Goal: Find contact information: Find contact information

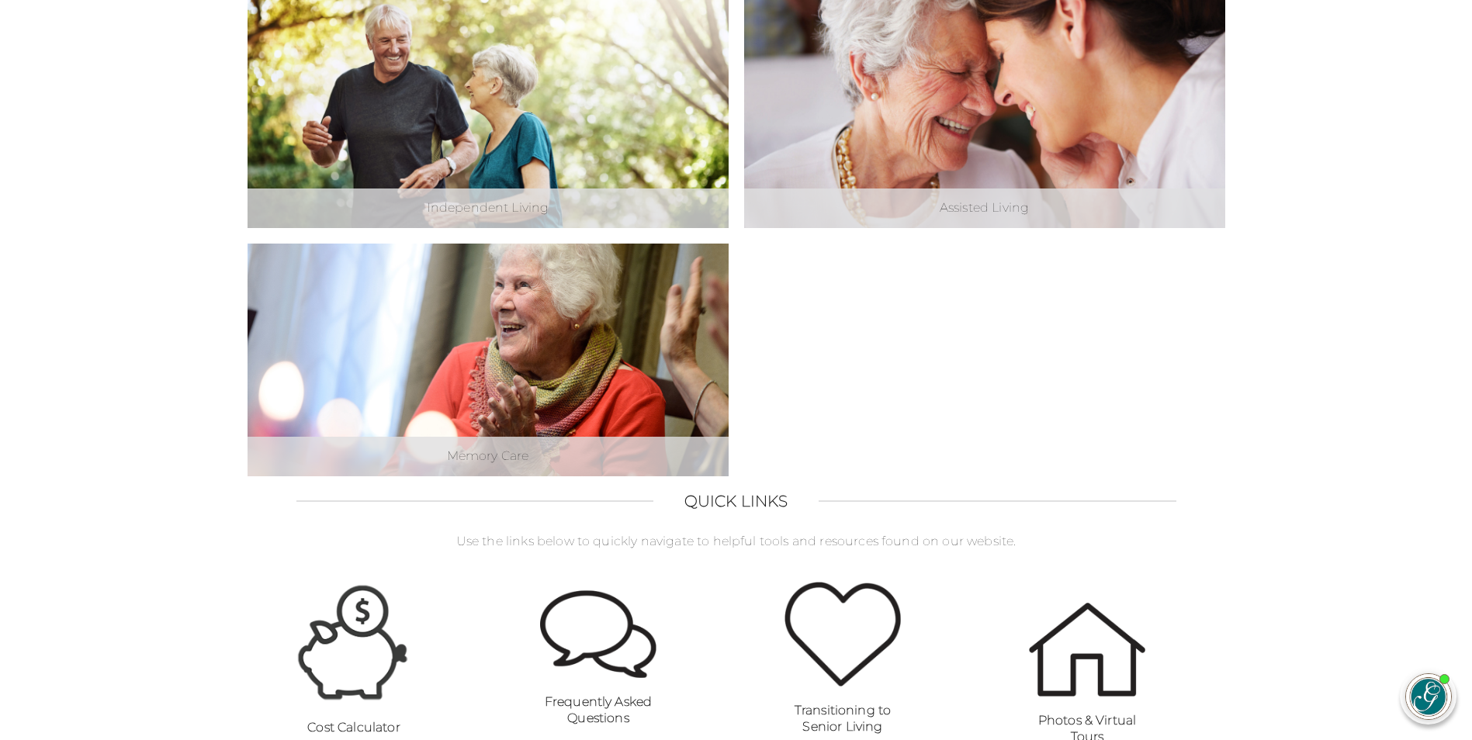
scroll to position [601, 0]
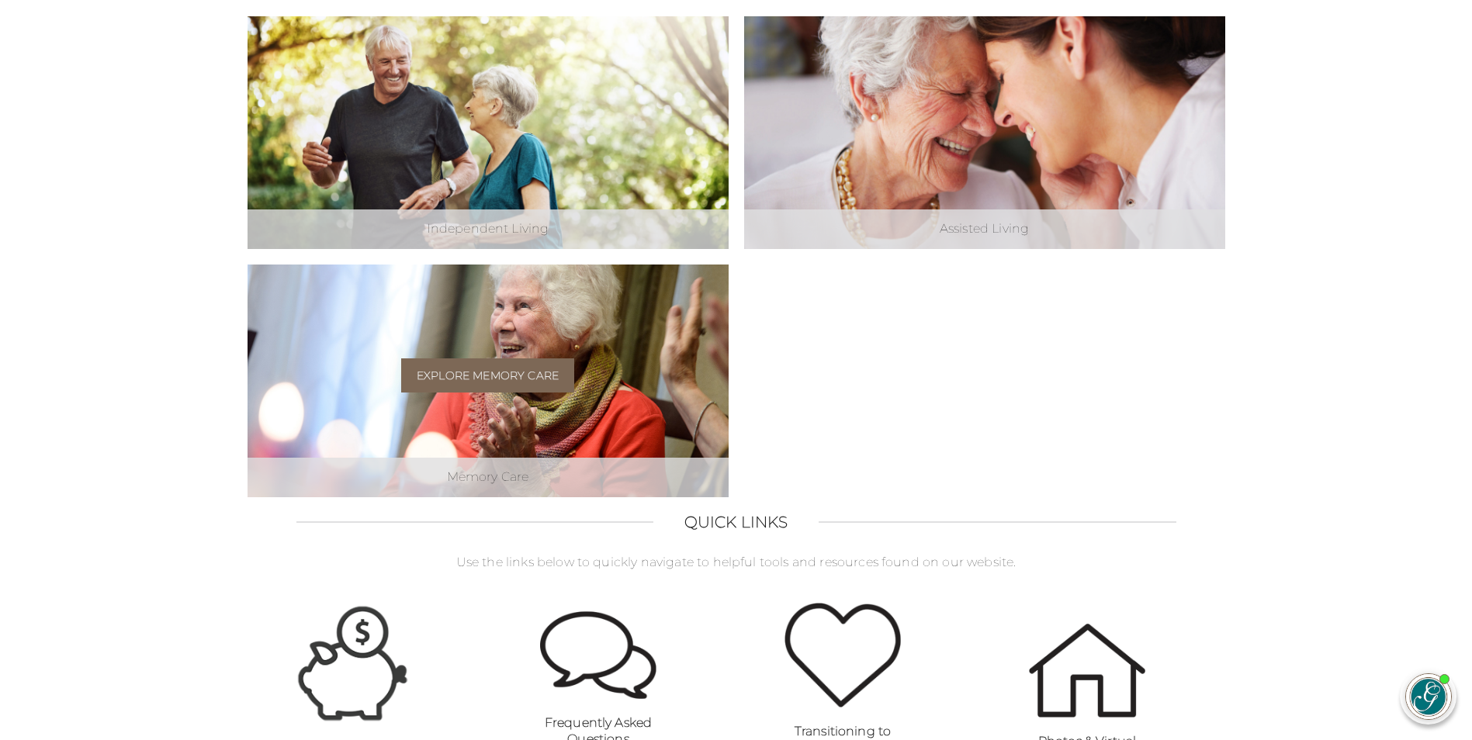
click at [483, 382] on link "Explore Memory Care" at bounding box center [487, 375] width 173 height 34
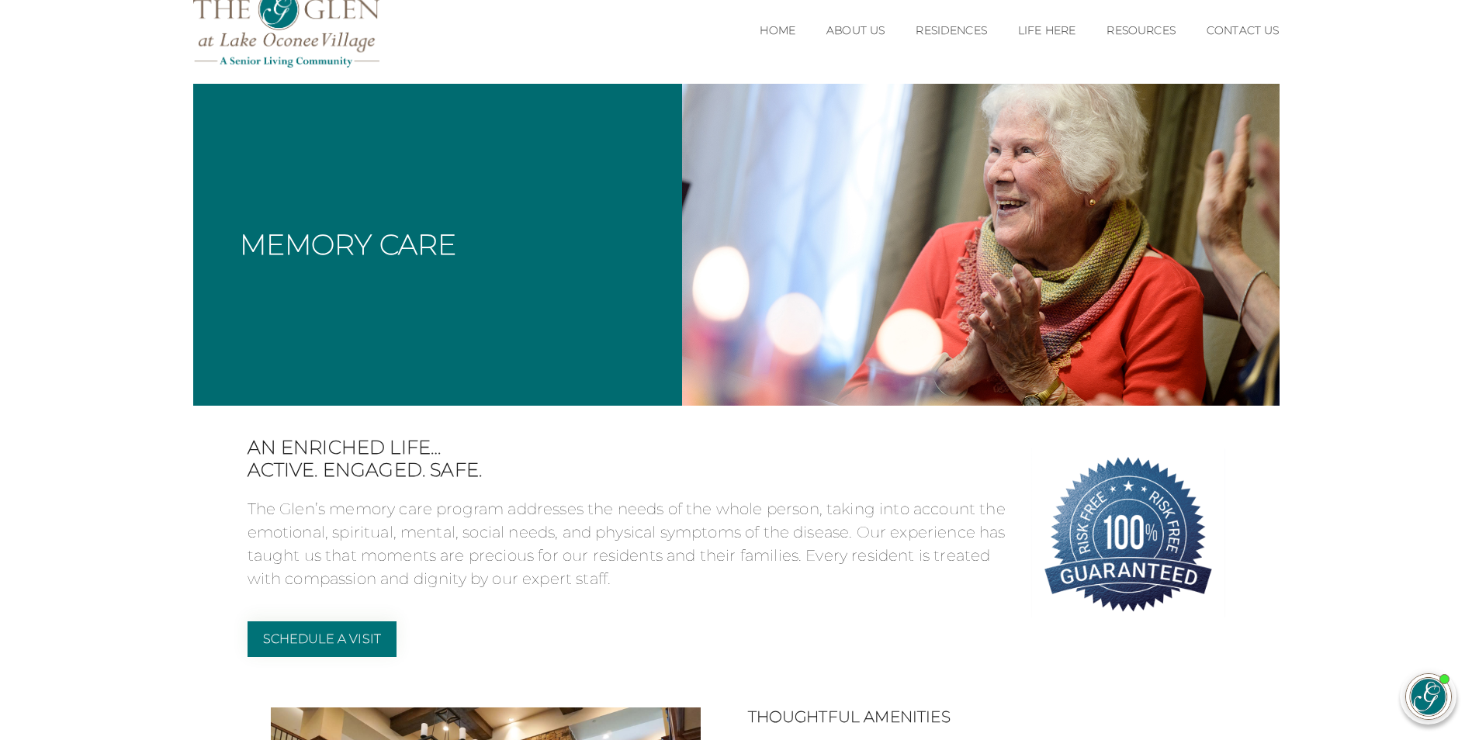
scroll to position [56, 0]
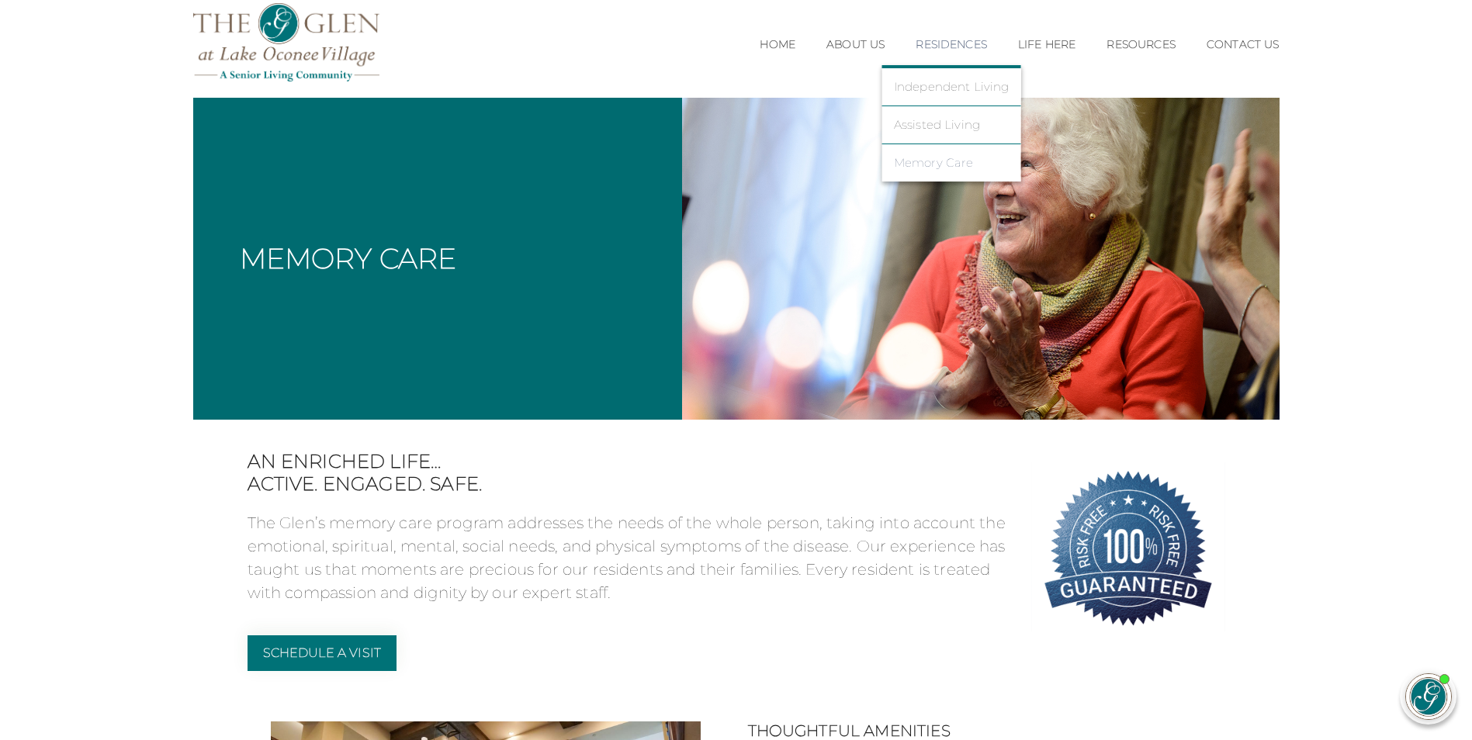
click at [939, 161] on link "Memory Care" at bounding box center [952, 163] width 116 height 14
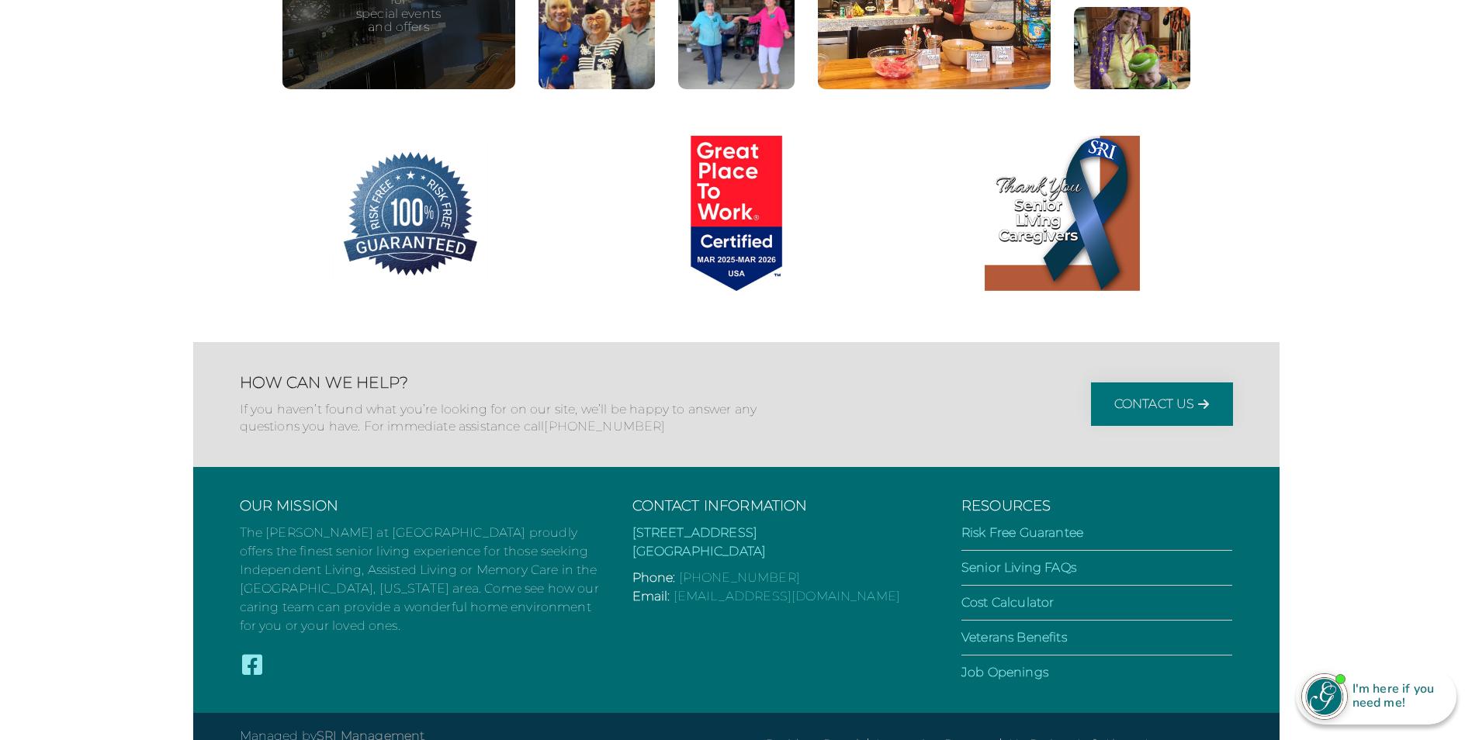
scroll to position [2306, 0]
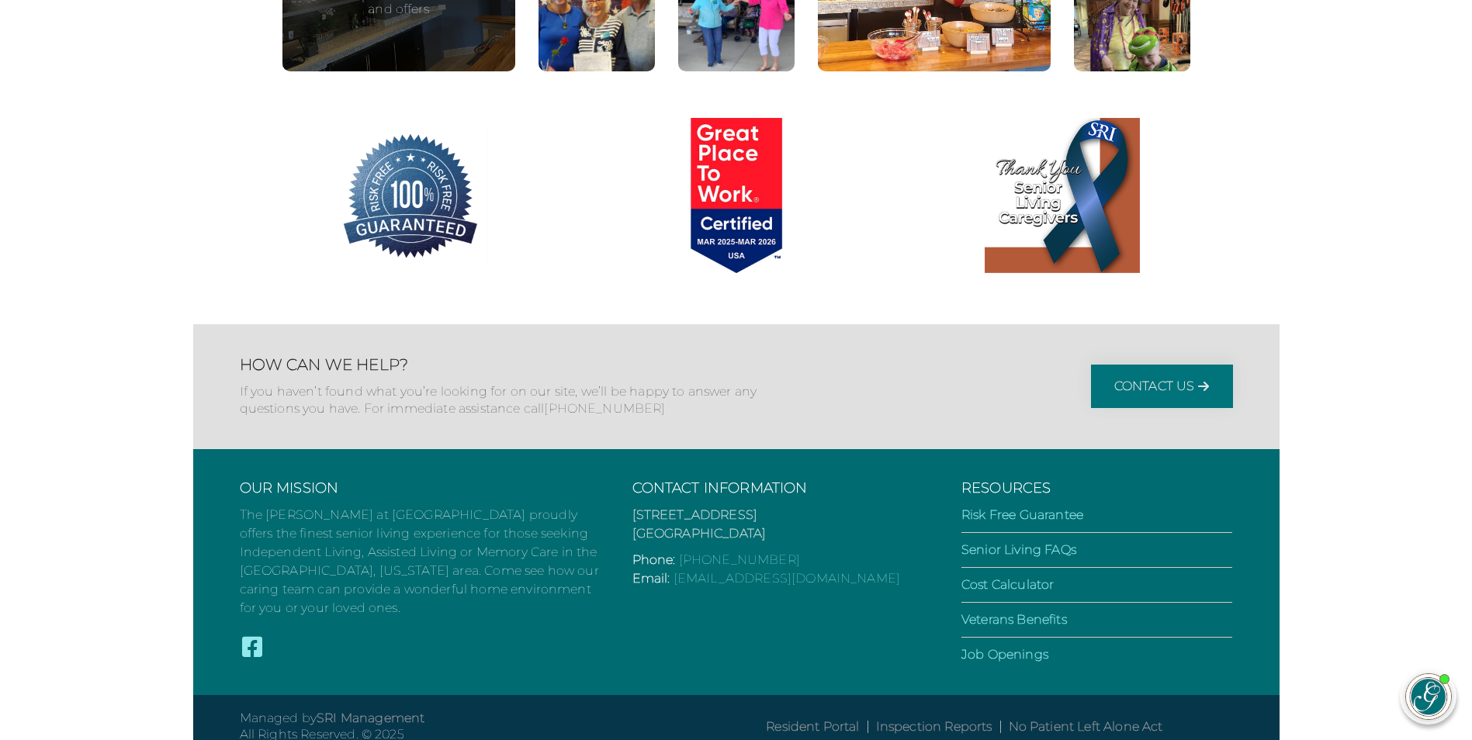
click at [692, 508] on link "1070 Old Salem Rd. Greensboro, GA 30642" at bounding box center [699, 523] width 134 height 33
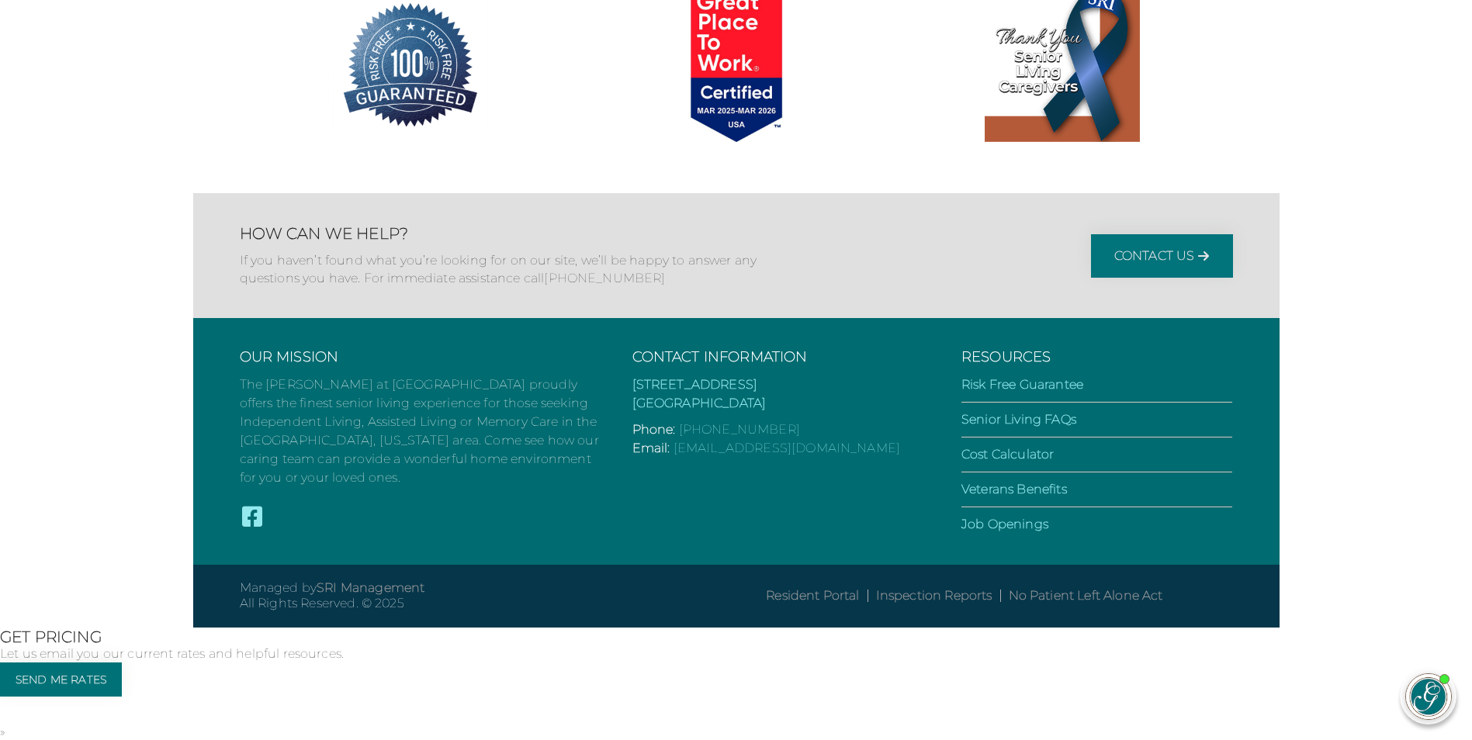
scroll to position [4248, 0]
